Goal: Check status: Check status

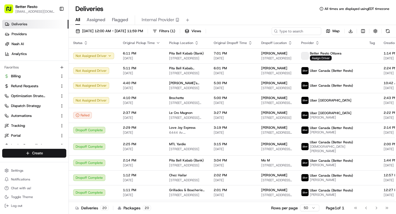
click at [139, 12] on div "Deliveries All times are displayed using EDT timezone" at bounding box center [233, 8] width 328 height 9
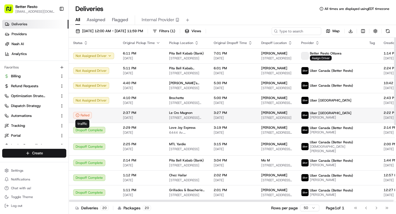
click at [78, 115] on icon at bounding box center [78, 115] width 4 height 4
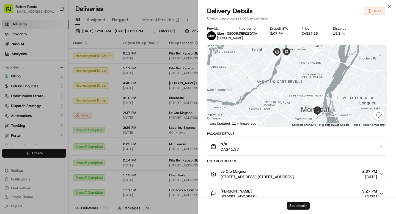
click at [304, 205] on button "See details" at bounding box center [298, 206] width 23 height 8
